Goal: Communication & Community: Answer question/provide support

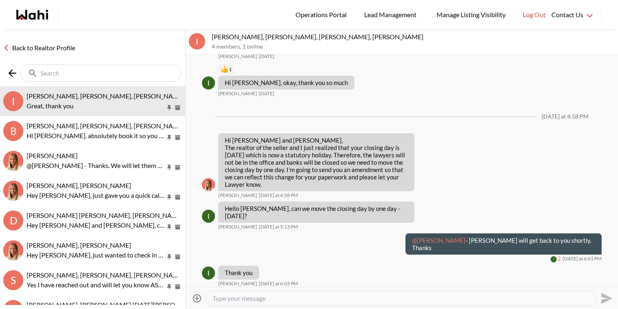
click at [106, 74] on input "text" at bounding box center [101, 73] width 122 height 8
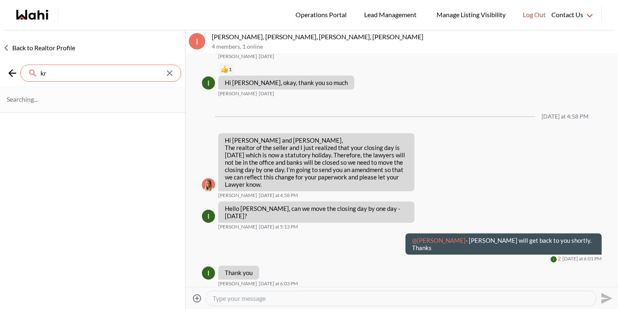
type input "k"
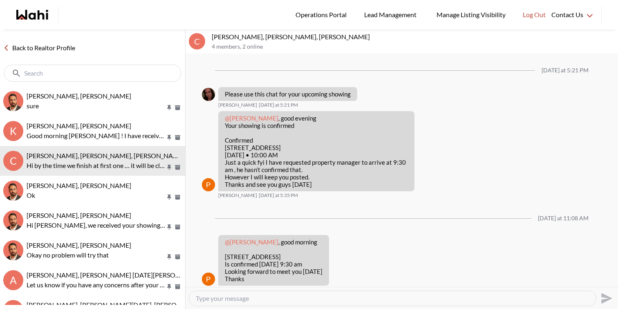
scroll to position [277, 0]
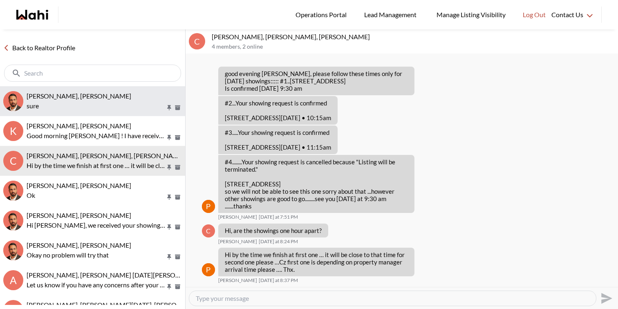
click at [70, 96] on span "khalid Alvi, Behnam" at bounding box center [79, 96] width 105 height 8
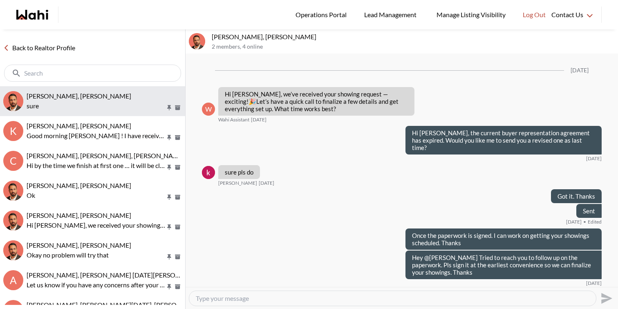
scroll to position [1091, 0]
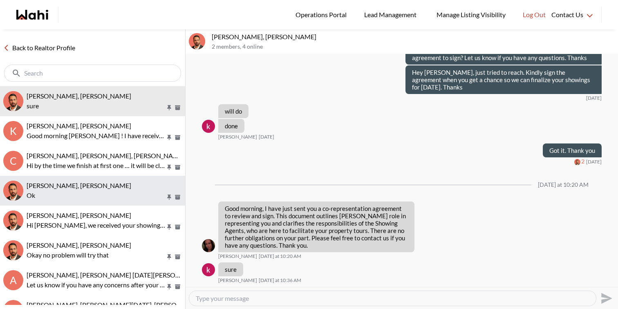
click at [84, 192] on p "Ok" at bounding box center [96, 195] width 139 height 10
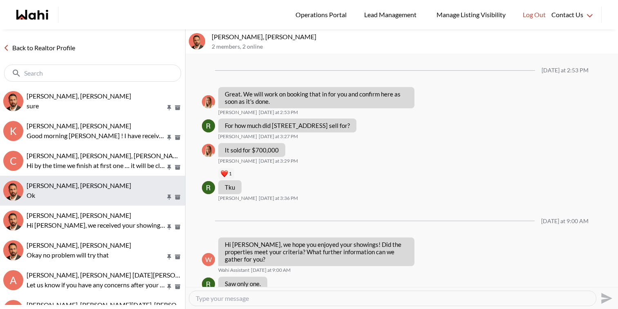
scroll to position [710, 0]
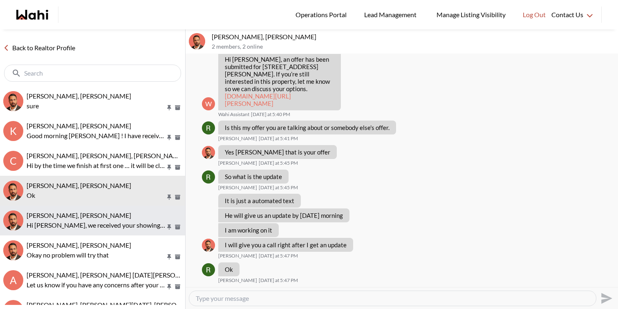
click at [80, 208] on button "Caroline Rouben, Behnam Hi Caroline, we received your showing requests - exciti…" at bounding box center [92, 221] width 185 height 30
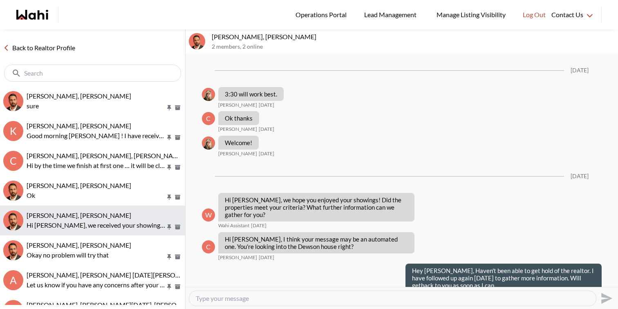
scroll to position [831, 0]
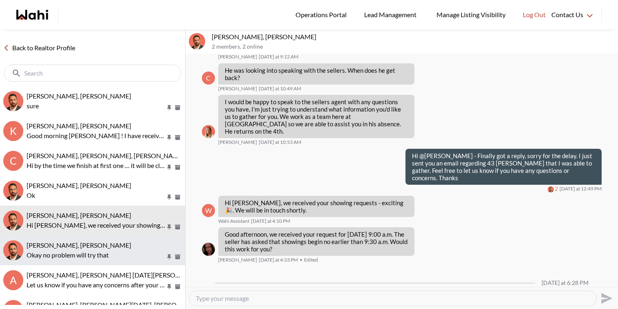
click at [83, 249] on div "Josh Hortaleza, Behnam Okay no problem will try that" at bounding box center [104, 250] width 155 height 19
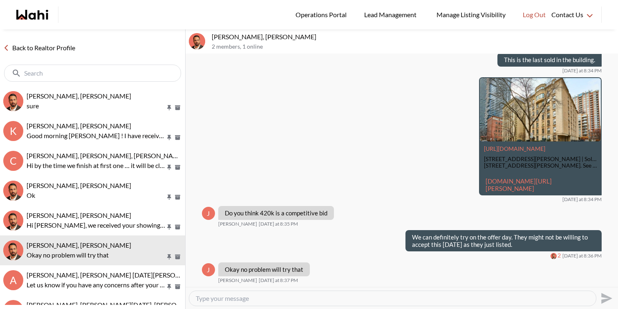
click at [51, 40] on div "Back to Realtor Profile" at bounding box center [92, 57] width 185 height 57
click at [51, 48] on link "Back to Realtor Profile" at bounding box center [39, 47] width 78 height 11
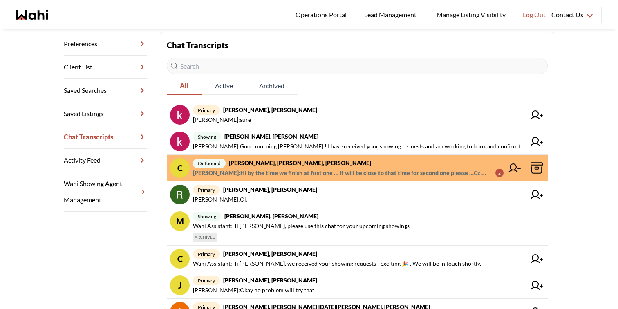
scroll to position [117, 0]
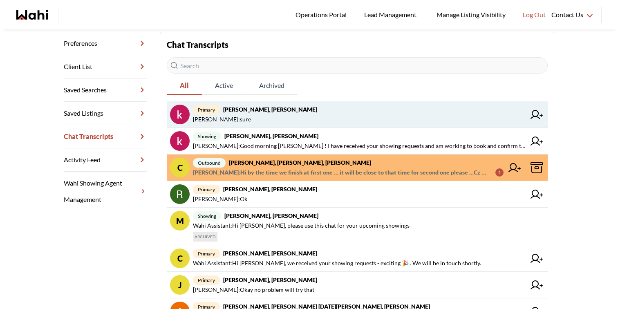
click at [267, 105] on span "primary khalid Alvi, Behnam" at bounding box center [359, 110] width 333 height 10
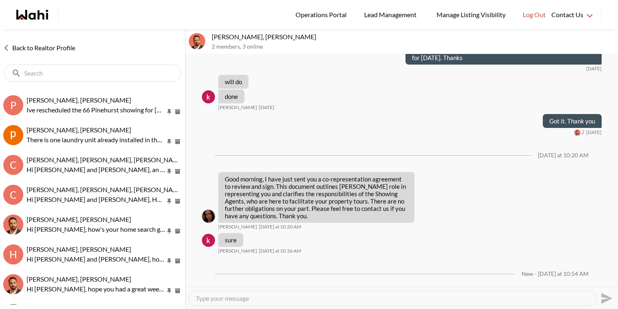
scroll to position [1149, 0]
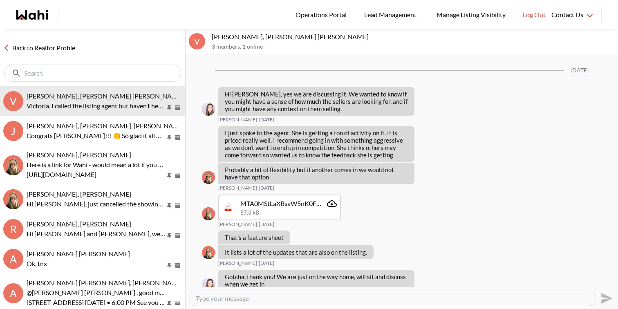
scroll to position [1000, 0]
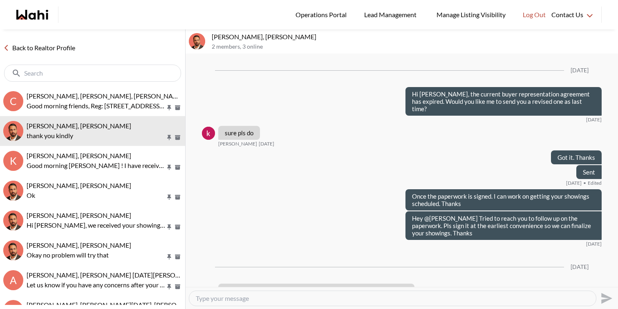
scroll to position [1077, 0]
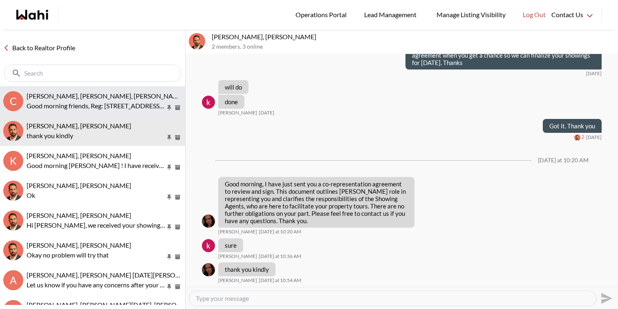
click at [75, 111] on button "C Caroline Rouben, Behnam, Paul, Alicia Good morning friends, Reg: 837 Gladston…" at bounding box center [92, 101] width 185 height 30
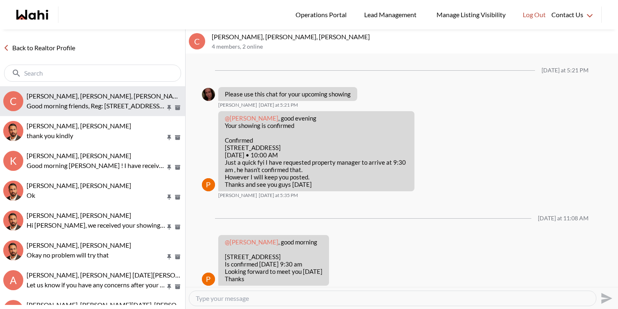
scroll to position [356, 0]
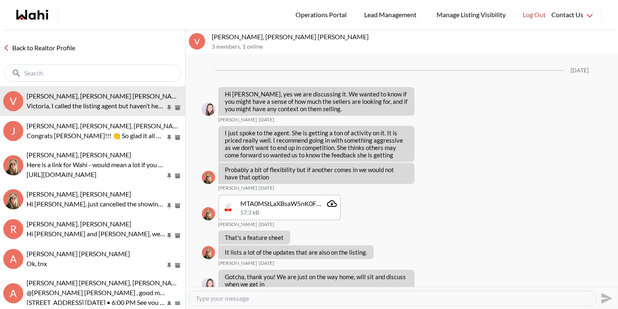
scroll to position [1000, 0]
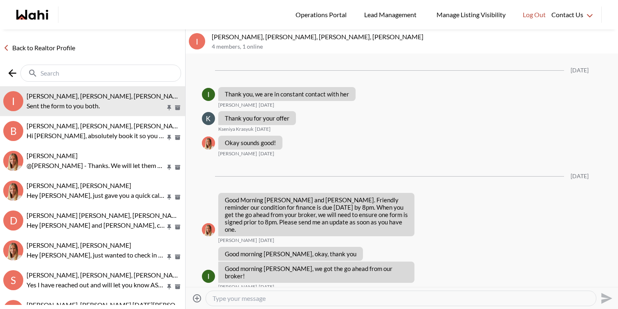
scroll to position [791, 0]
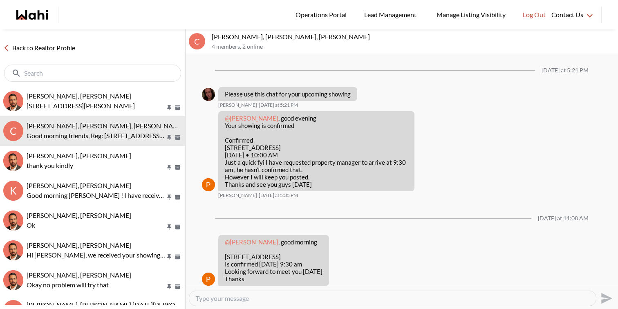
scroll to position [356, 0]
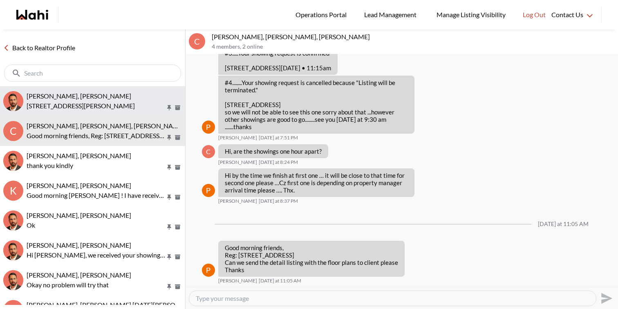
click at [69, 99] on span "[PERSON_NAME], [PERSON_NAME]" at bounding box center [79, 96] width 105 height 8
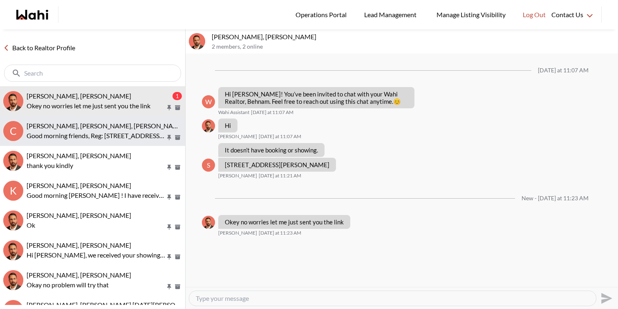
click at [84, 124] on span "[PERSON_NAME], [PERSON_NAME], [PERSON_NAME]" at bounding box center [106, 126] width 158 height 8
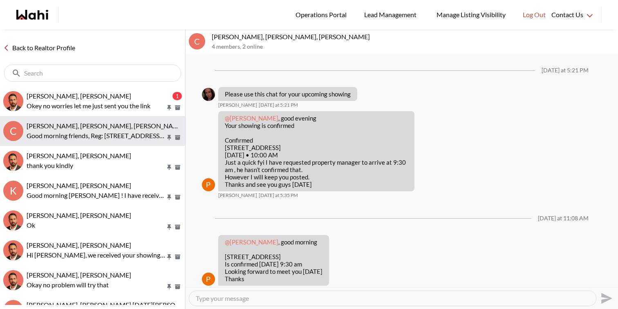
scroll to position [356, 0]
